Goal: Task Accomplishment & Management: Complete application form

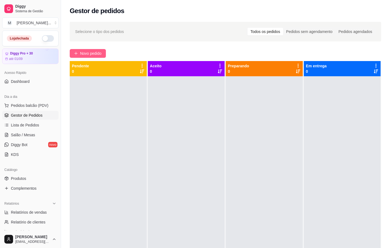
click at [84, 53] on span "Novo pedido" at bounding box center [91, 53] width 22 height 6
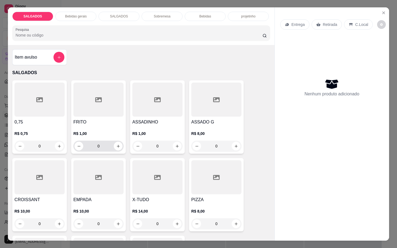
click at [97, 142] on input "0" at bounding box center [98, 146] width 31 height 11
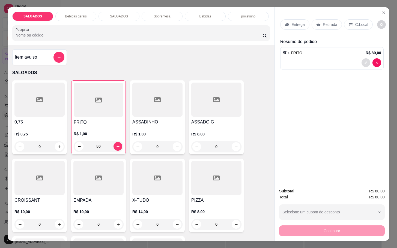
type input "80"
click at [364, 61] on icon "decrease-product-quantity" at bounding box center [365, 62] width 3 height 3
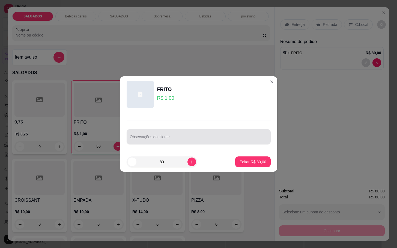
click at [230, 133] on div at bounding box center [198, 136] width 137 height 11
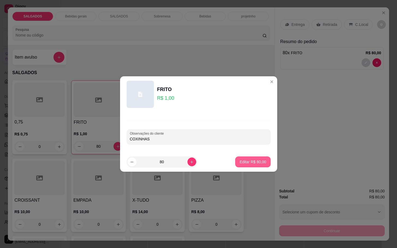
type input "COXINHAS"
click at [242, 165] on button "Editar R$ 80,00" at bounding box center [253, 162] width 34 height 11
type input "0"
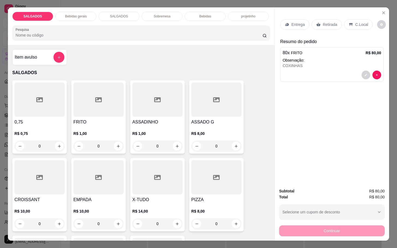
click at [319, 19] on div "Retirada" at bounding box center [326, 24] width 30 height 10
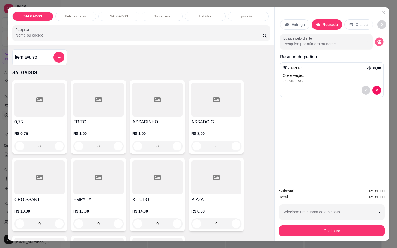
click at [377, 40] on icon "decrease-product-quantity" at bounding box center [378, 42] width 5 height 5
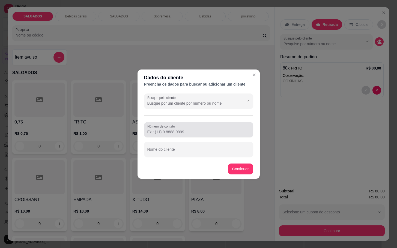
click at [169, 132] on input "Número de contato" at bounding box center [198, 131] width 103 height 5
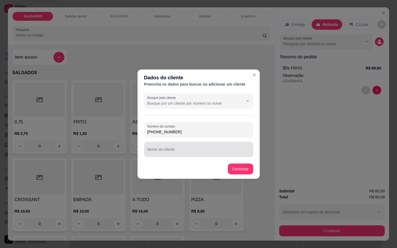
type input "[PHONE_NUMBER]"
click at [188, 144] on div at bounding box center [198, 149] width 103 height 11
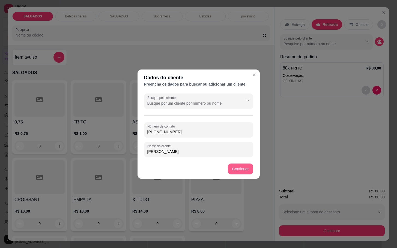
type input "[PERSON_NAME]"
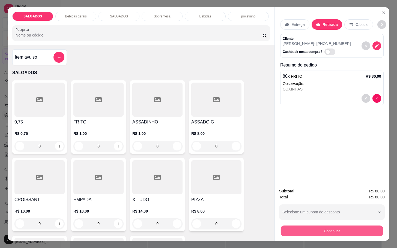
click at [321, 228] on button "Continuar" at bounding box center [332, 230] width 102 height 11
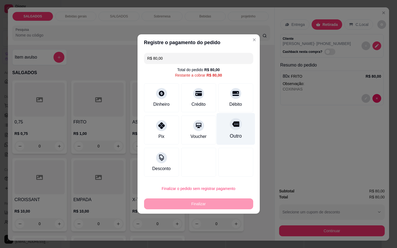
click at [224, 129] on div "Outro" at bounding box center [235, 129] width 38 height 32
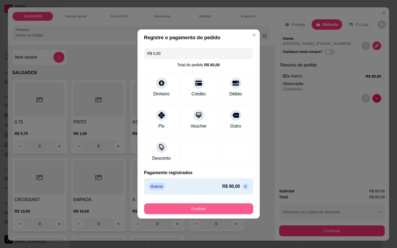
click at [200, 208] on button "Finalizar" at bounding box center [198, 208] width 109 height 11
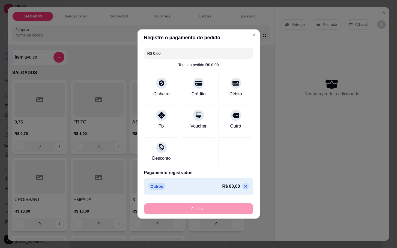
type input "-R$ 80,00"
